Goal: Task Accomplishment & Management: Manage account settings

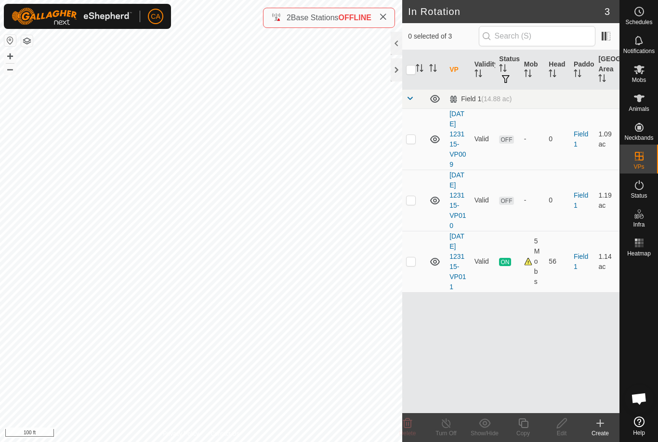
click at [402, 68] on div at bounding box center [397, 69] width 12 height 23
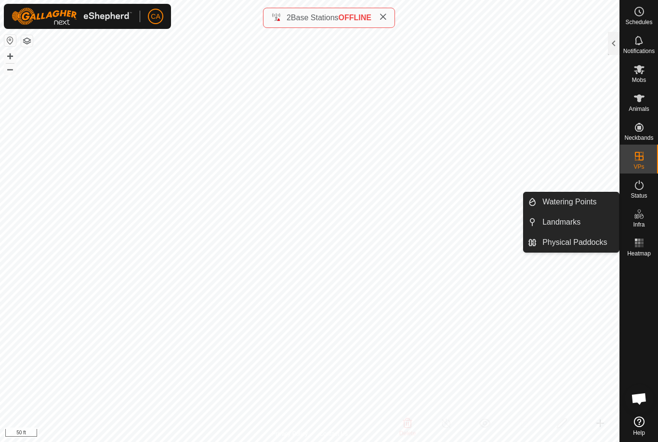
click at [585, 222] on link "Landmarks" at bounding box center [578, 222] width 82 height 19
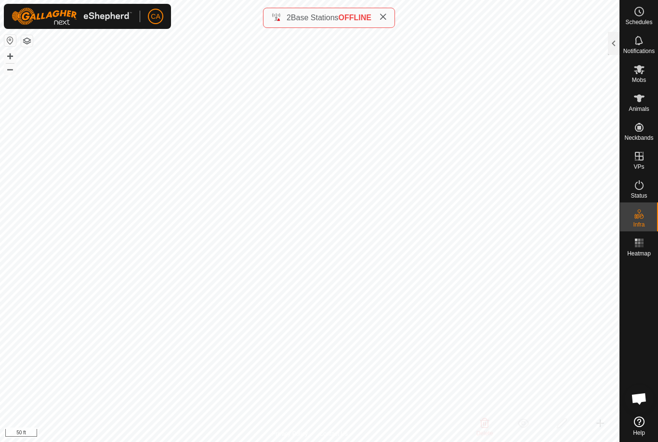
click at [617, 39] on div at bounding box center [614, 43] width 12 height 23
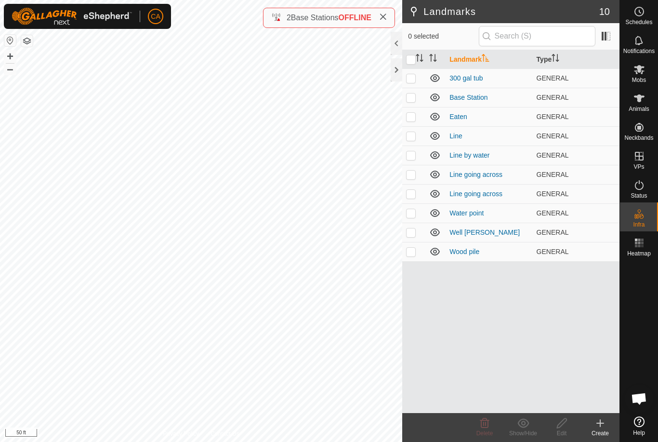
click at [414, 133] on p-checkbox at bounding box center [411, 136] width 10 height 8
click at [487, 428] on icon at bounding box center [485, 423] width 9 height 10
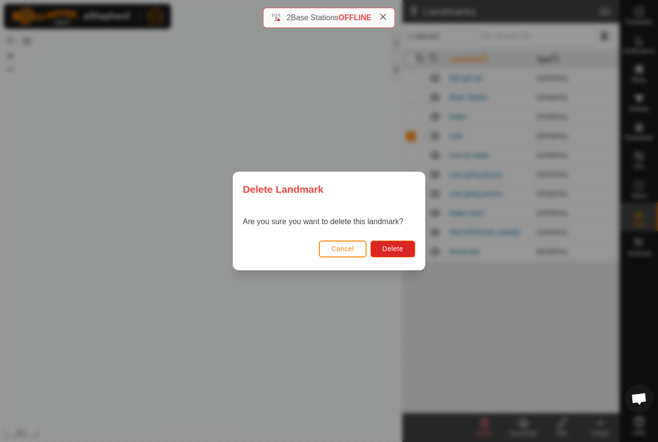
click at [411, 250] on button "Delete" at bounding box center [393, 249] width 45 height 17
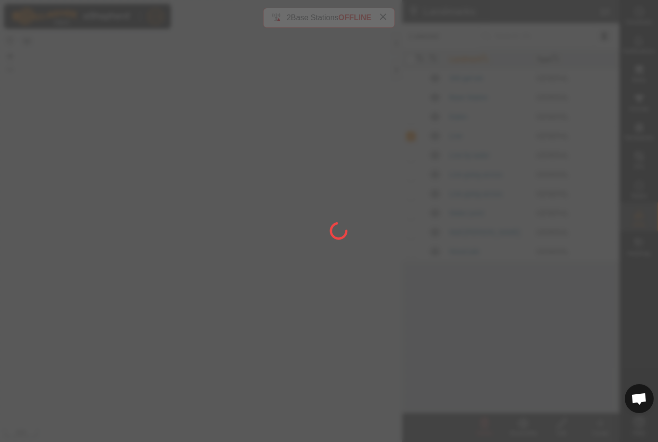
checkbox input "false"
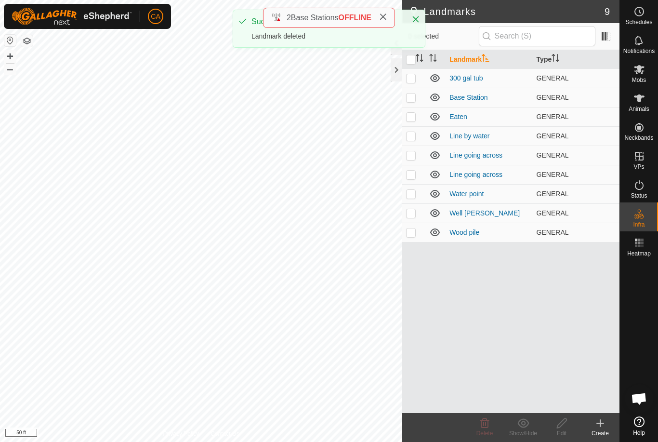
click at [413, 143] on td at bounding box center [413, 135] width 23 height 19
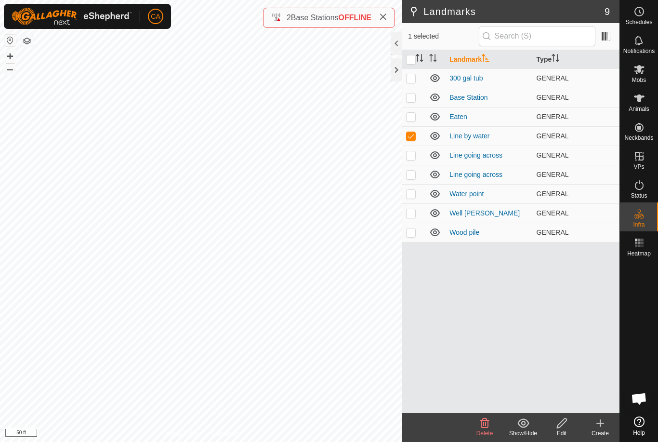
click at [490, 423] on icon at bounding box center [485, 423] width 12 height 12
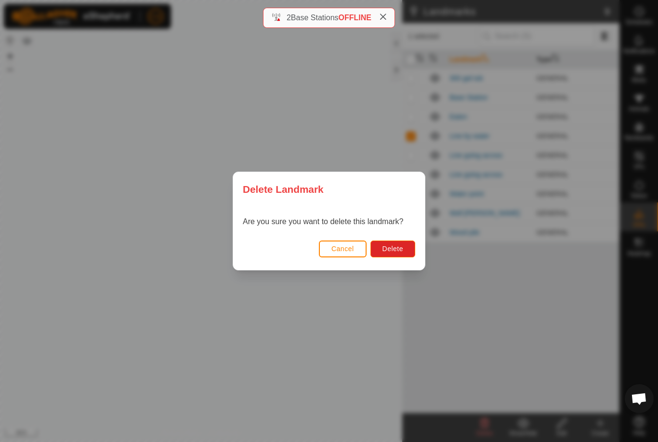
click at [404, 247] on button "Delete" at bounding box center [393, 249] width 45 height 17
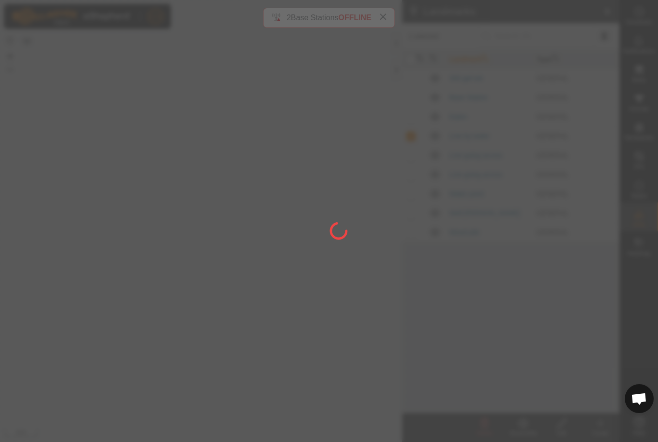
checkbox input "false"
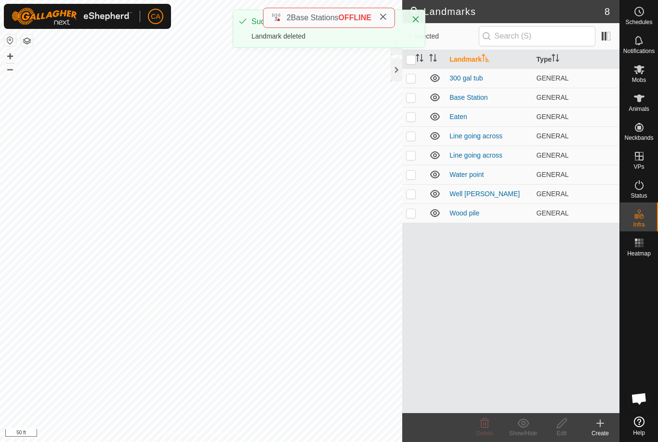
click at [415, 138] on p-checkbox at bounding box center [411, 136] width 10 height 8
checkbox input "true"
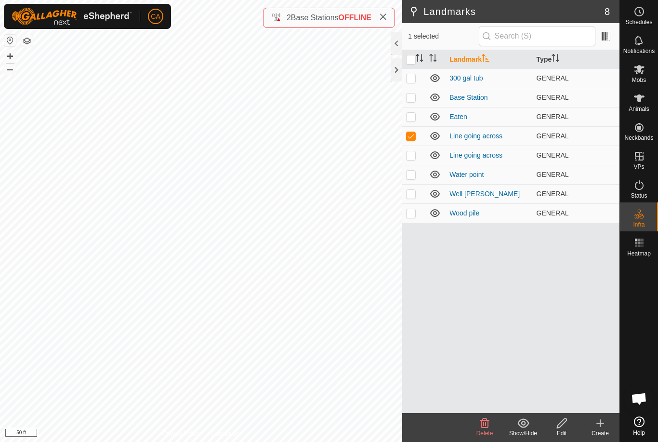
click at [417, 153] on td at bounding box center [413, 155] width 23 height 19
checkbox input "true"
click at [415, 113] on p-checkbox at bounding box center [411, 117] width 10 height 8
checkbox input "true"
click at [415, 156] on p-checkbox at bounding box center [411, 155] width 10 height 8
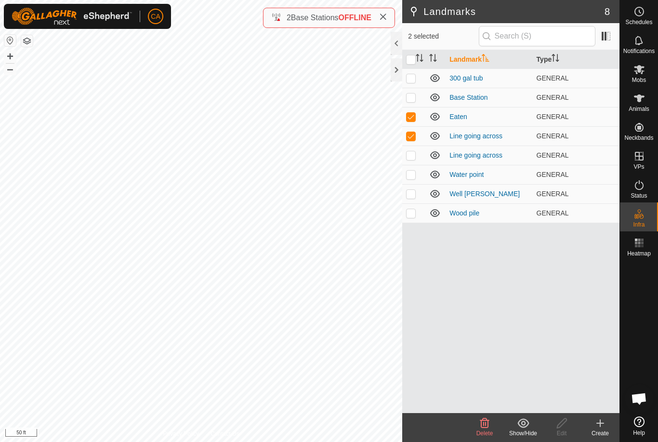
click at [414, 156] on p-checkbox at bounding box center [411, 155] width 10 height 8
checkbox input "true"
click at [417, 136] on td at bounding box center [413, 135] width 23 height 19
checkbox input "false"
click at [484, 429] on icon at bounding box center [485, 423] width 12 height 12
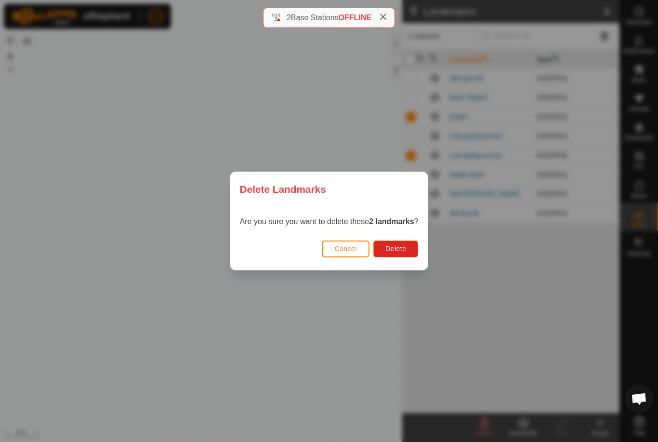
click at [402, 238] on div "Cancel Delete" at bounding box center [329, 253] width 198 height 33
click at [402, 252] on span "Delete" at bounding box center [396, 249] width 21 height 8
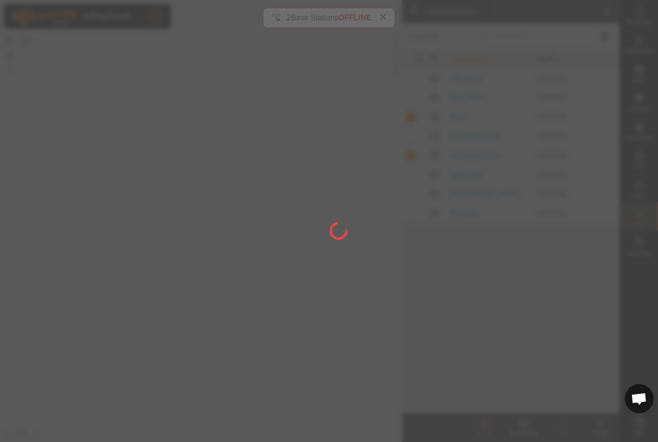
checkbox input "false"
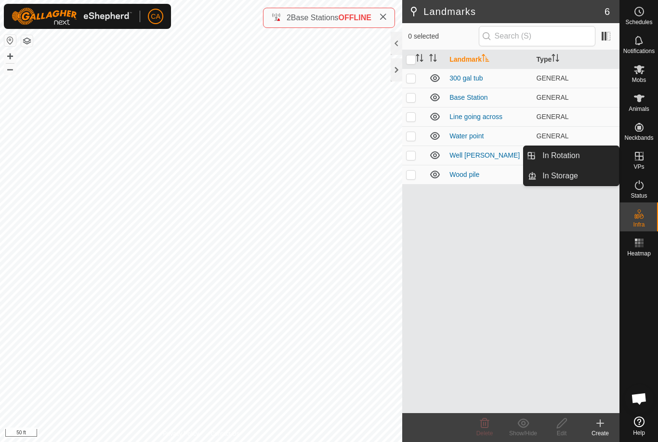
click at [593, 163] on link "In Rotation" at bounding box center [578, 155] width 82 height 19
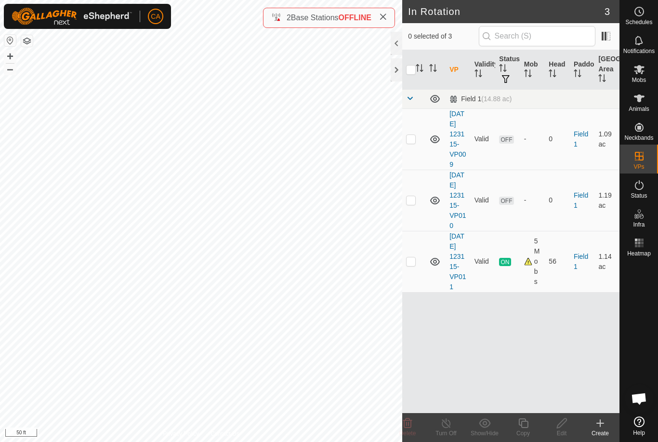
click at [416, 204] on p-checkbox at bounding box center [411, 200] width 10 height 8
click at [413, 204] on p-checkbox at bounding box center [411, 200] width 10 height 8
checkbox input "false"
click at [422, 143] on td at bounding box center [413, 138] width 23 height 61
click at [415, 421] on delete-svg-icon at bounding box center [408, 423] width 39 height 12
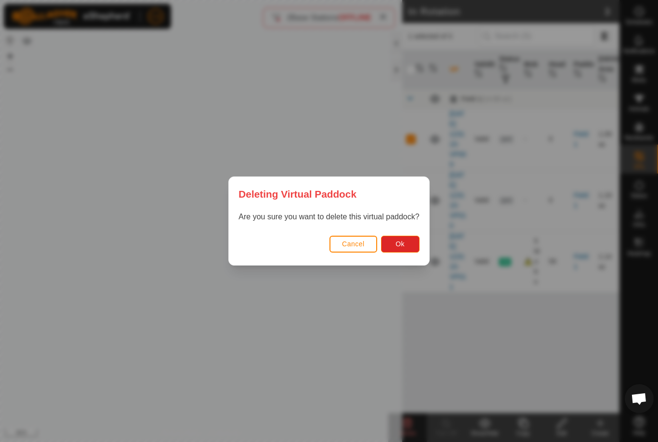
click at [411, 238] on button "Ok" at bounding box center [400, 244] width 39 height 17
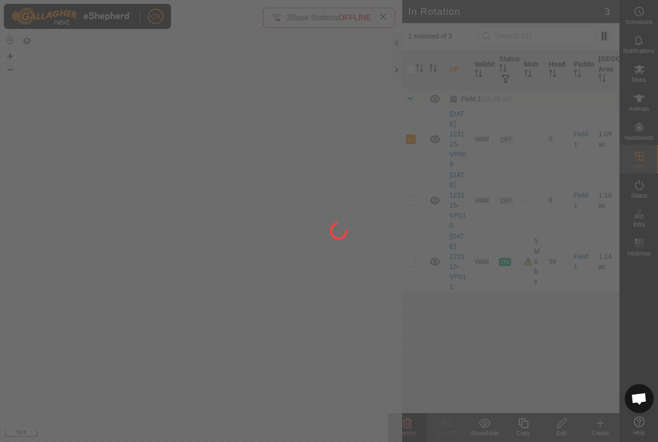
checkbox input "false"
